Goal: Use online tool/utility

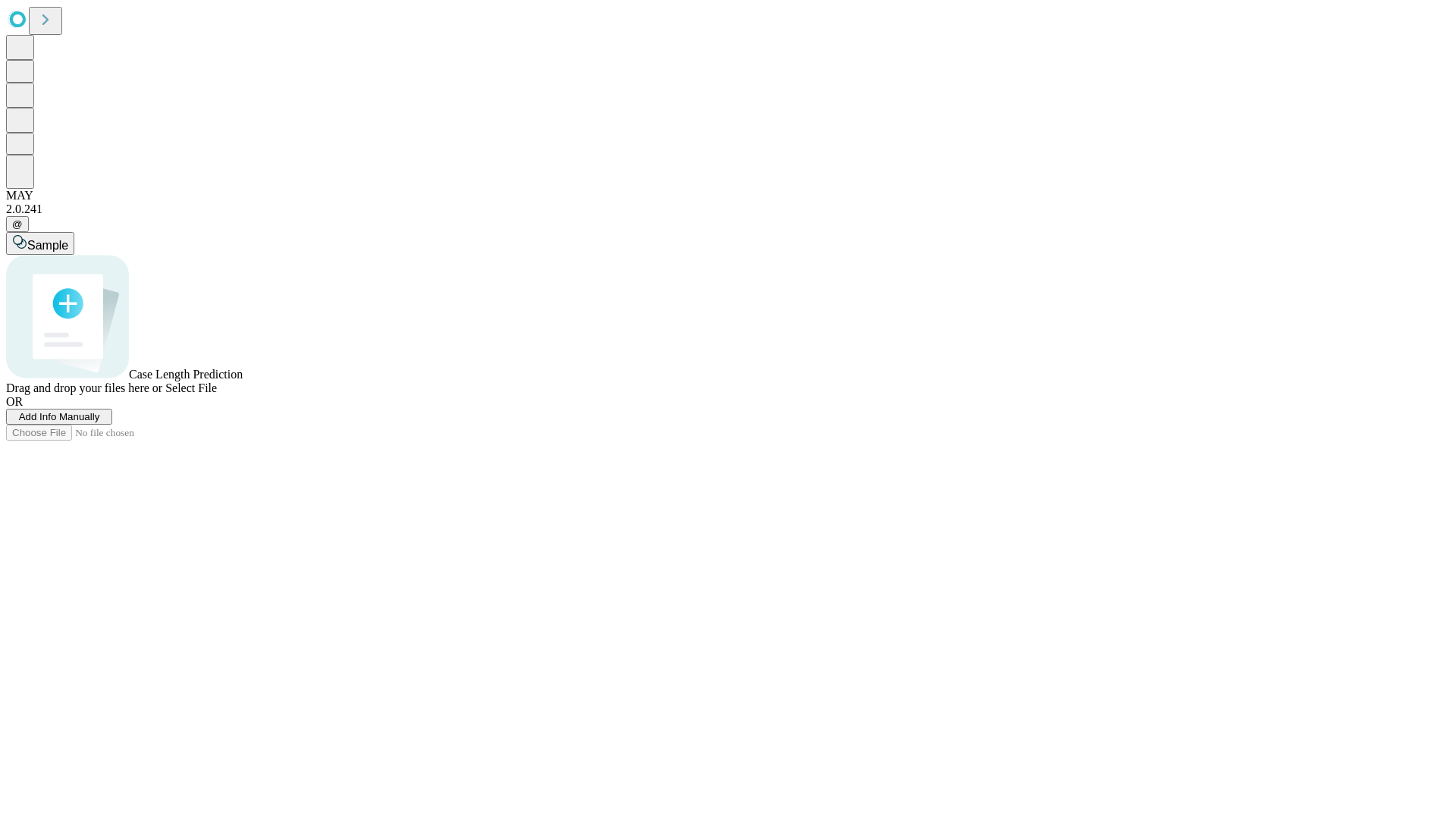
click at [217, 394] on span "Select File" at bounding box center [191, 388] width 51 height 13
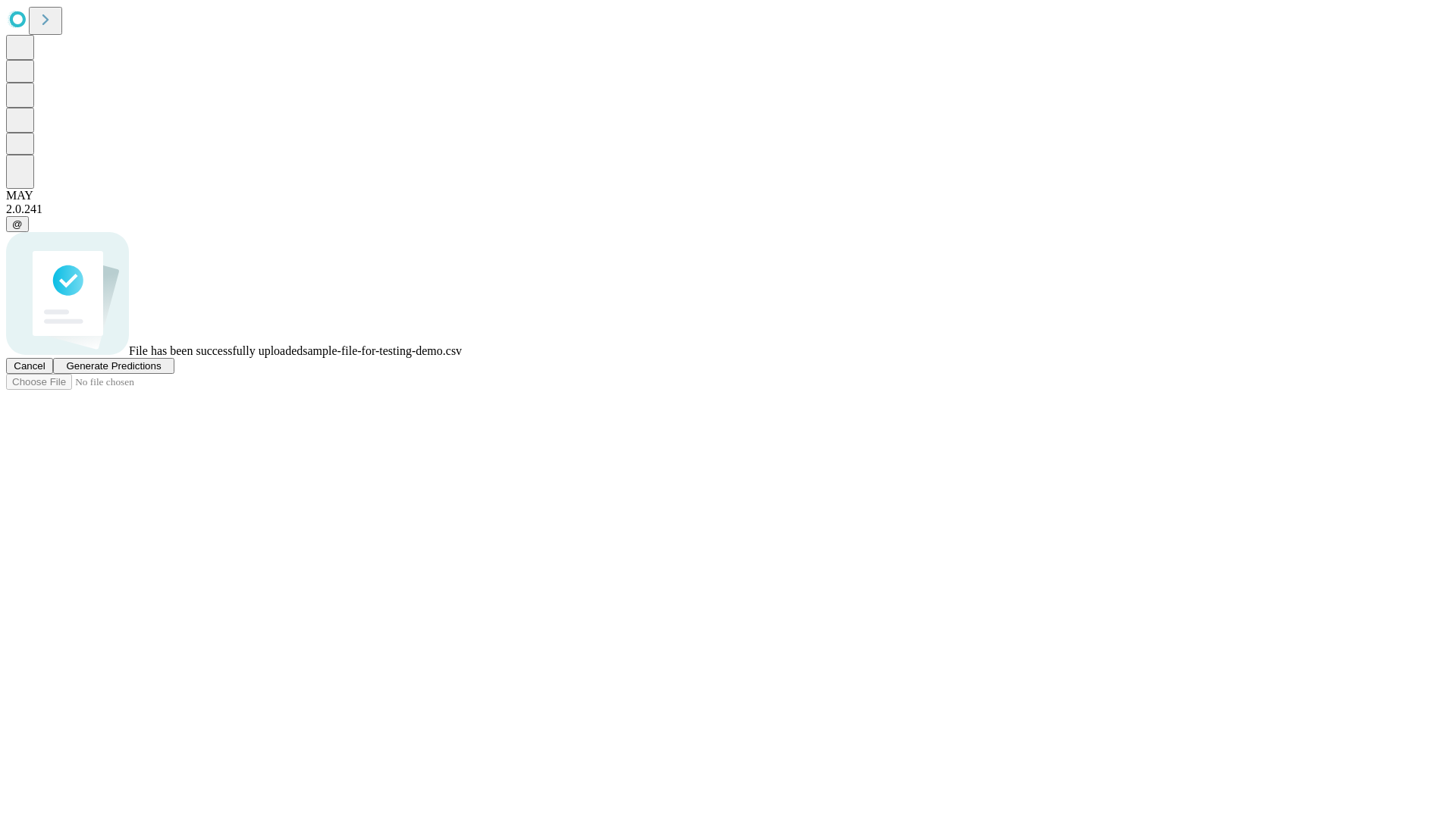
click at [161, 371] on span "Generate Predictions" at bounding box center [113, 366] width 95 height 12
